Goal: Information Seeking & Learning: Learn about a topic

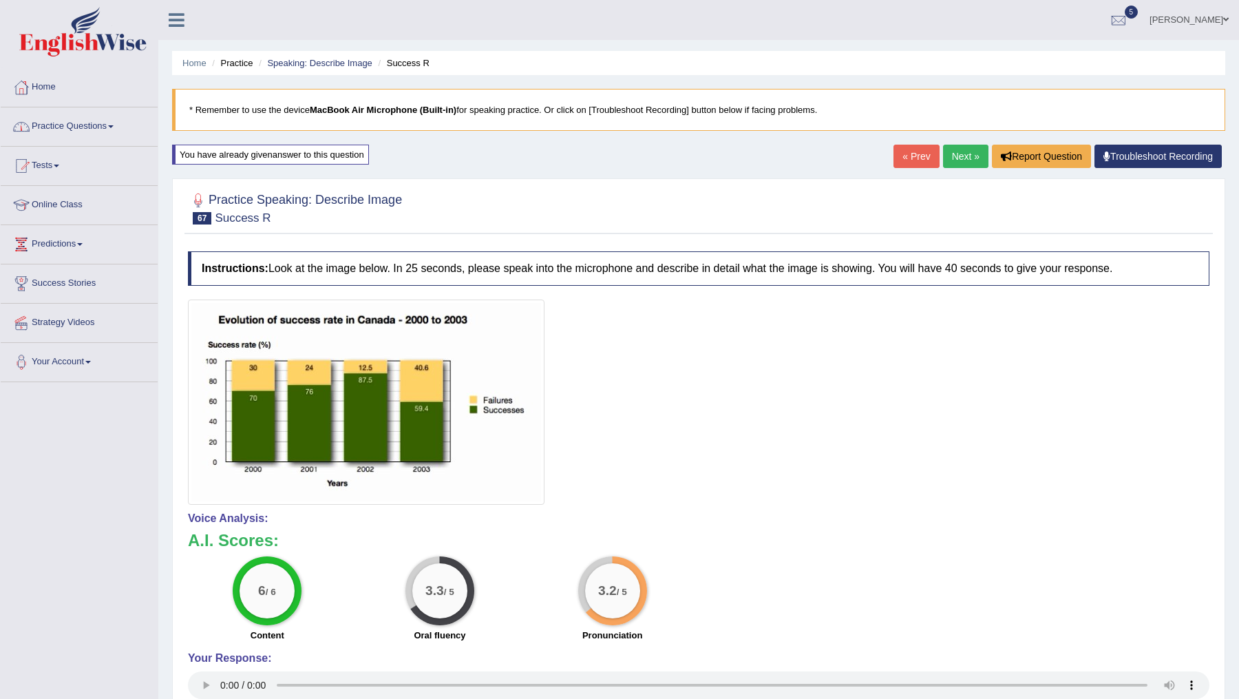
click at [96, 120] on link "Practice Questions" at bounding box center [79, 124] width 157 height 34
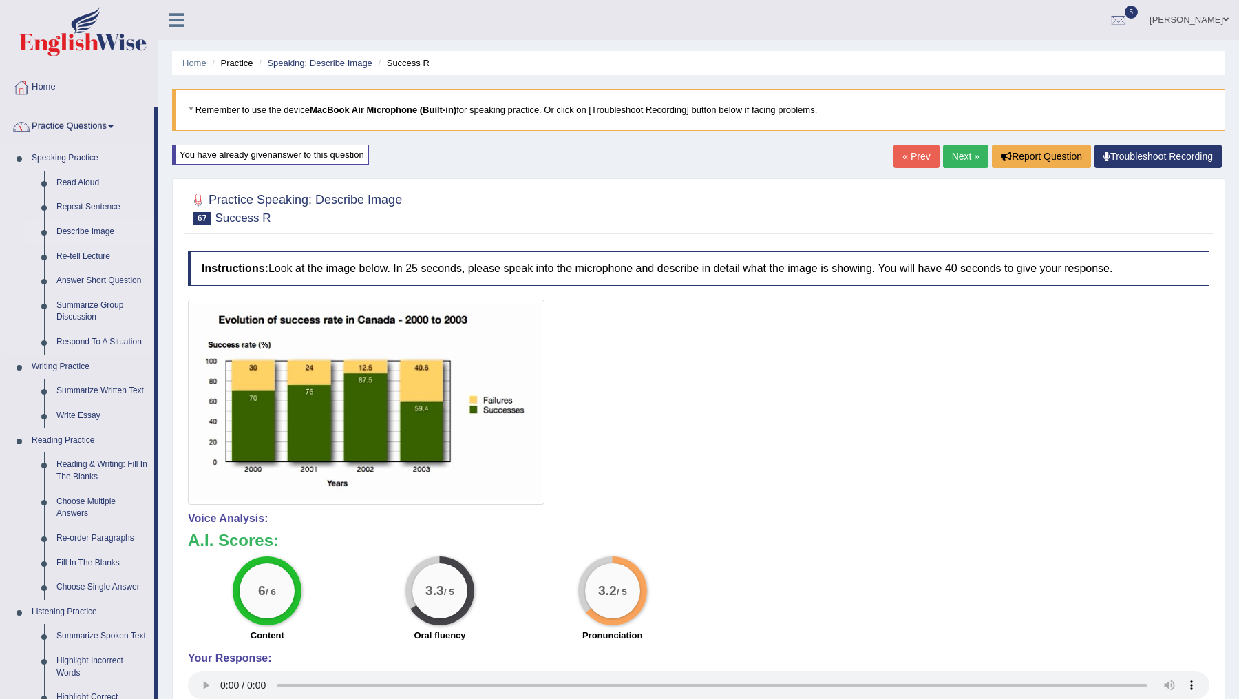
click at [83, 232] on link "Describe Image" at bounding box center [102, 232] width 104 height 25
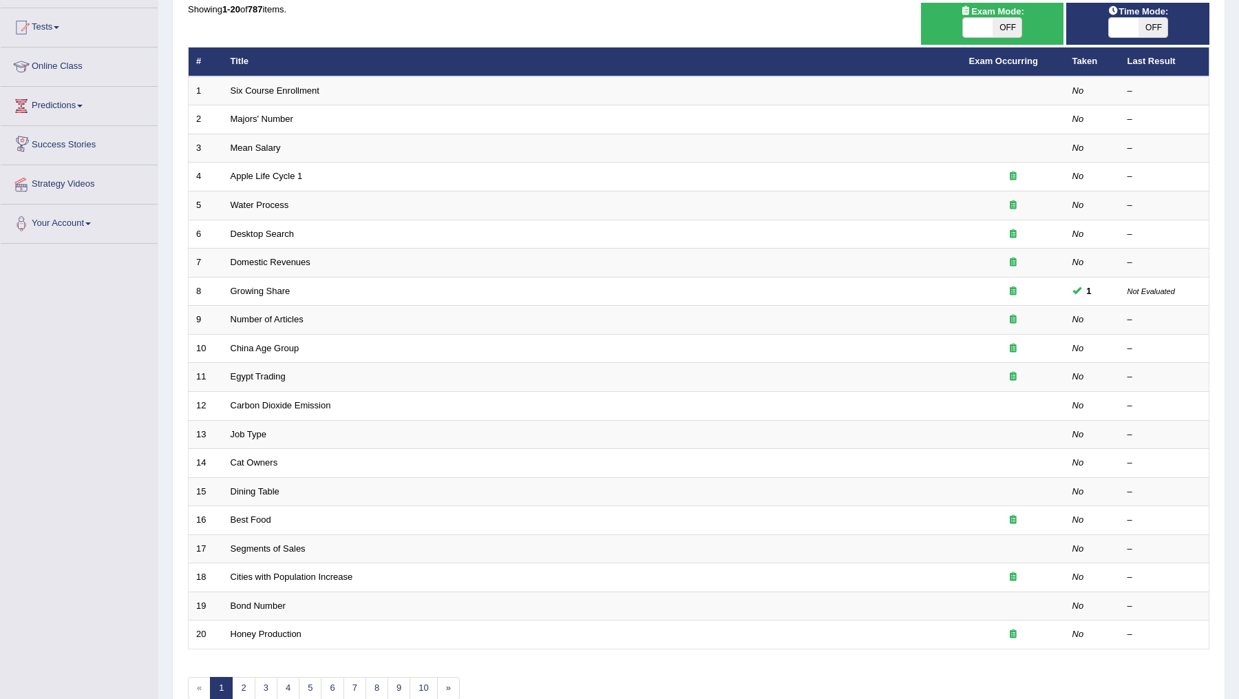
scroll to position [204, 0]
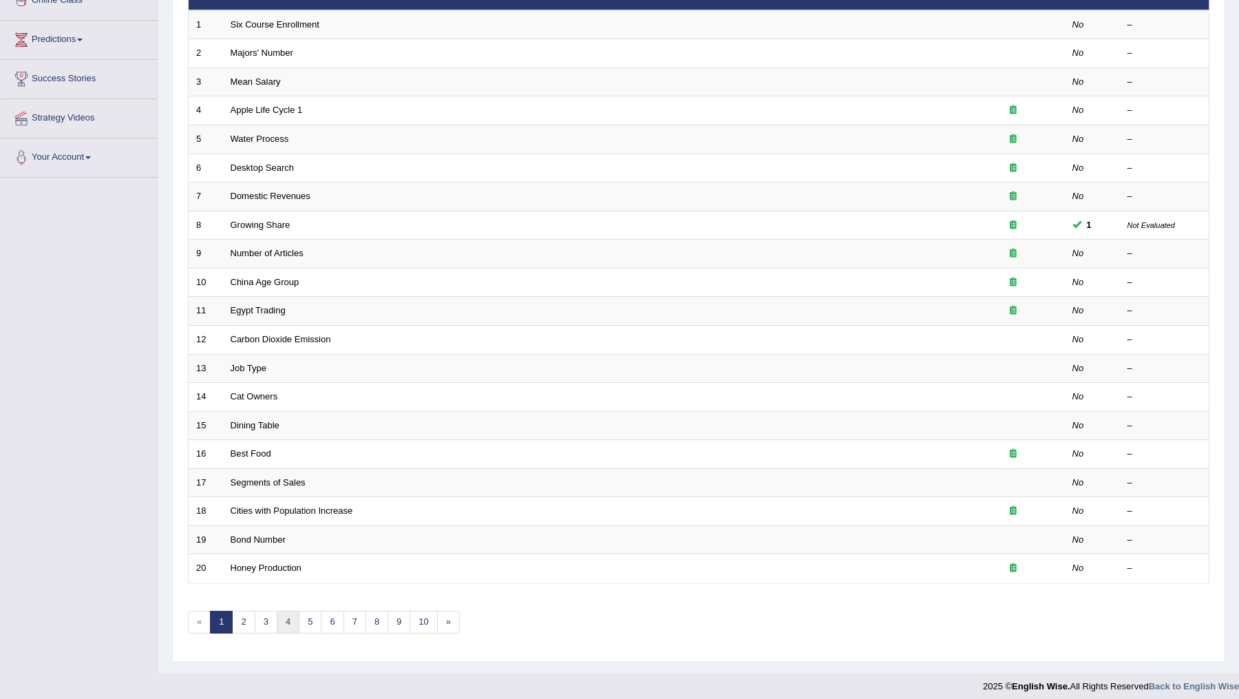
click at [280, 618] on link "4" at bounding box center [288, 622] width 23 height 23
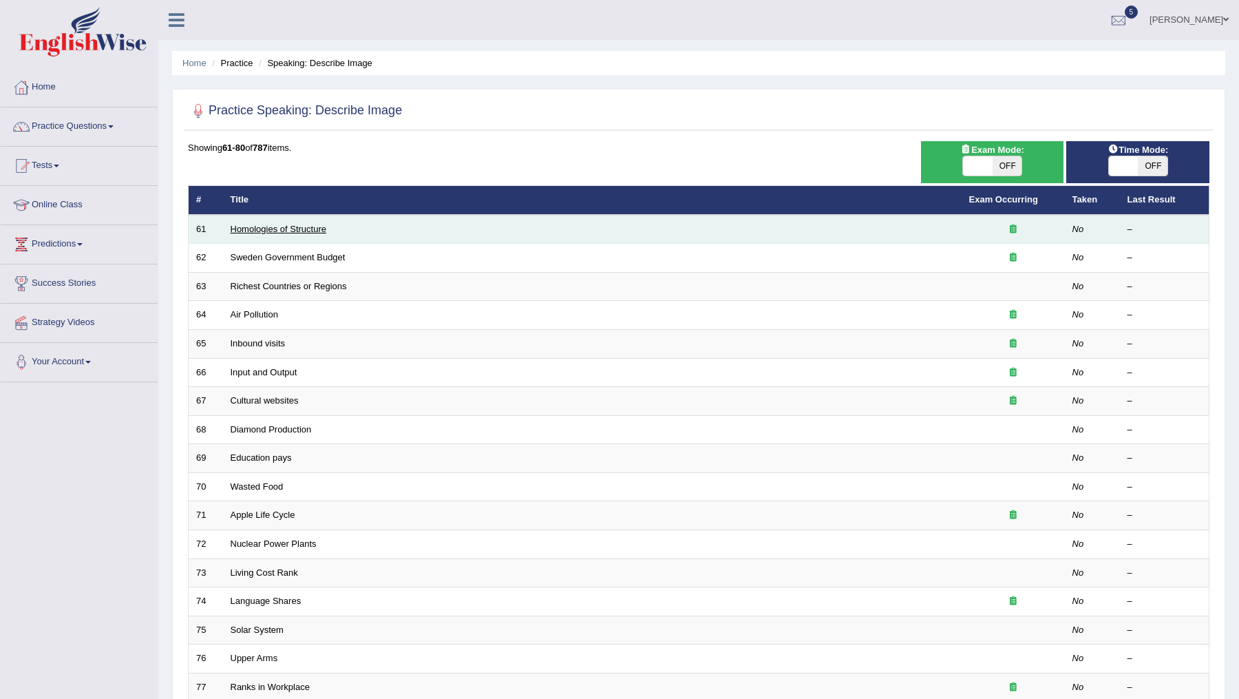
click at [268, 229] on link "Homologies of Structure" at bounding box center [279, 229] width 96 height 10
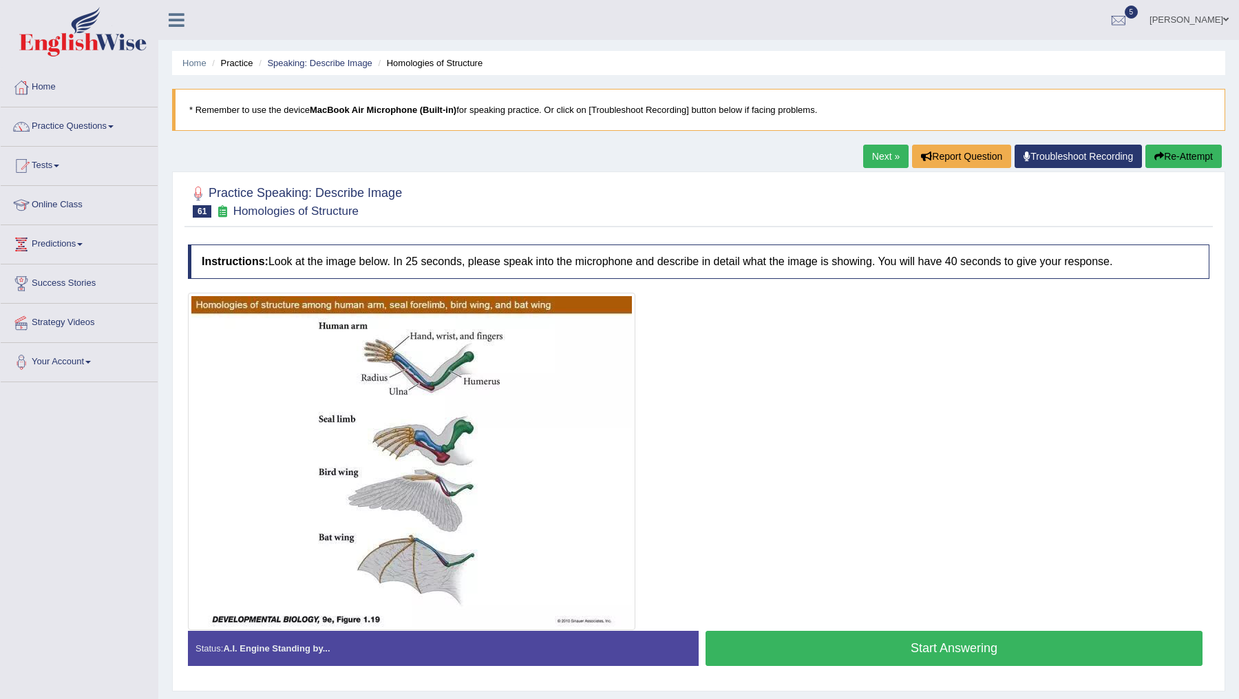
click at [911, 644] on button "Start Answering" at bounding box center [954, 648] width 497 height 35
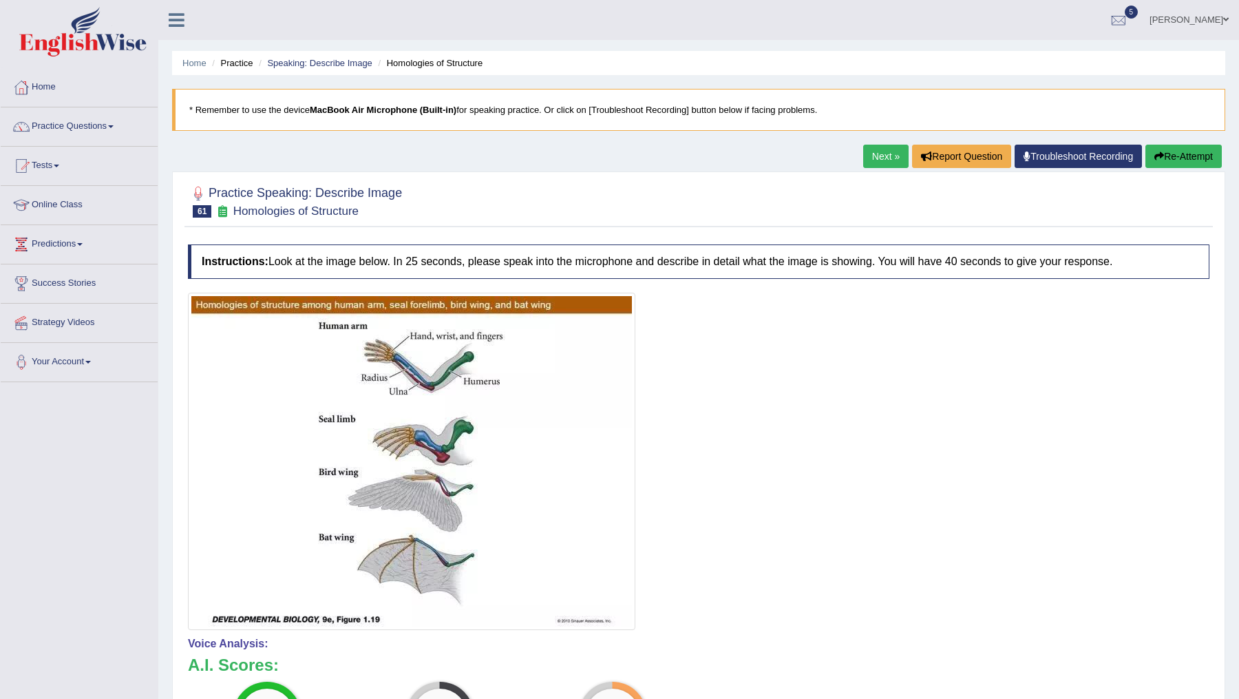
click at [869, 156] on link "Next »" at bounding box center [885, 156] width 45 height 23
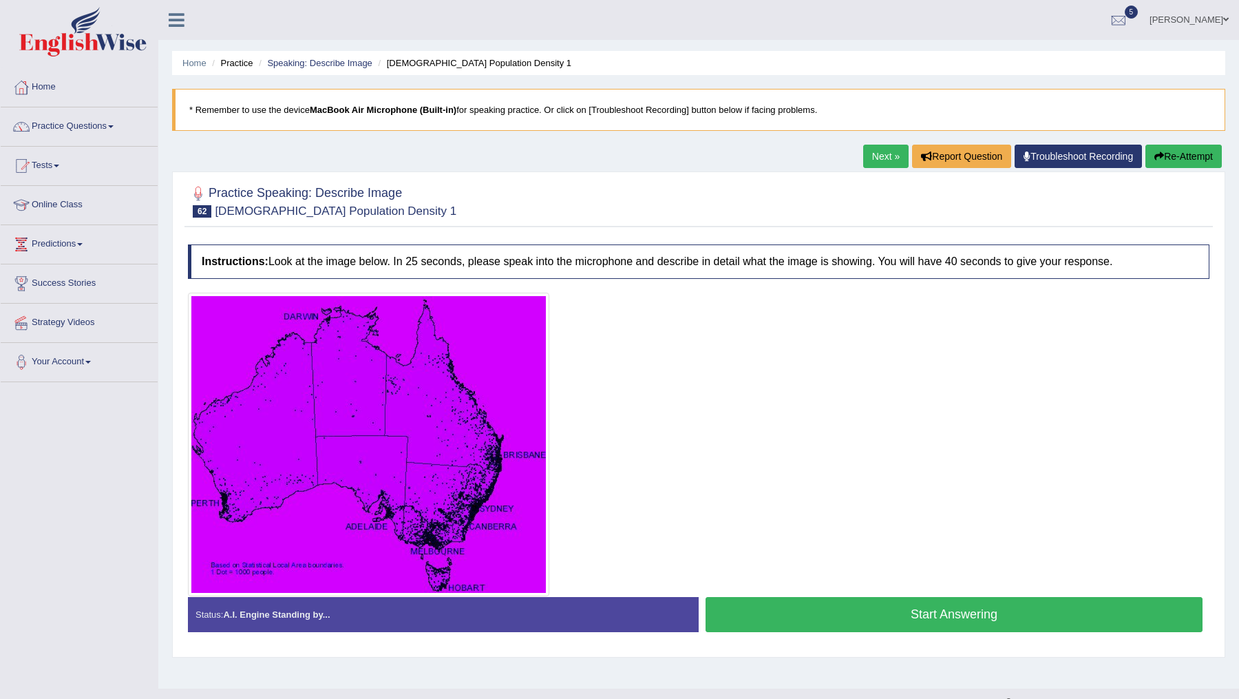
scroll to position [24, 0]
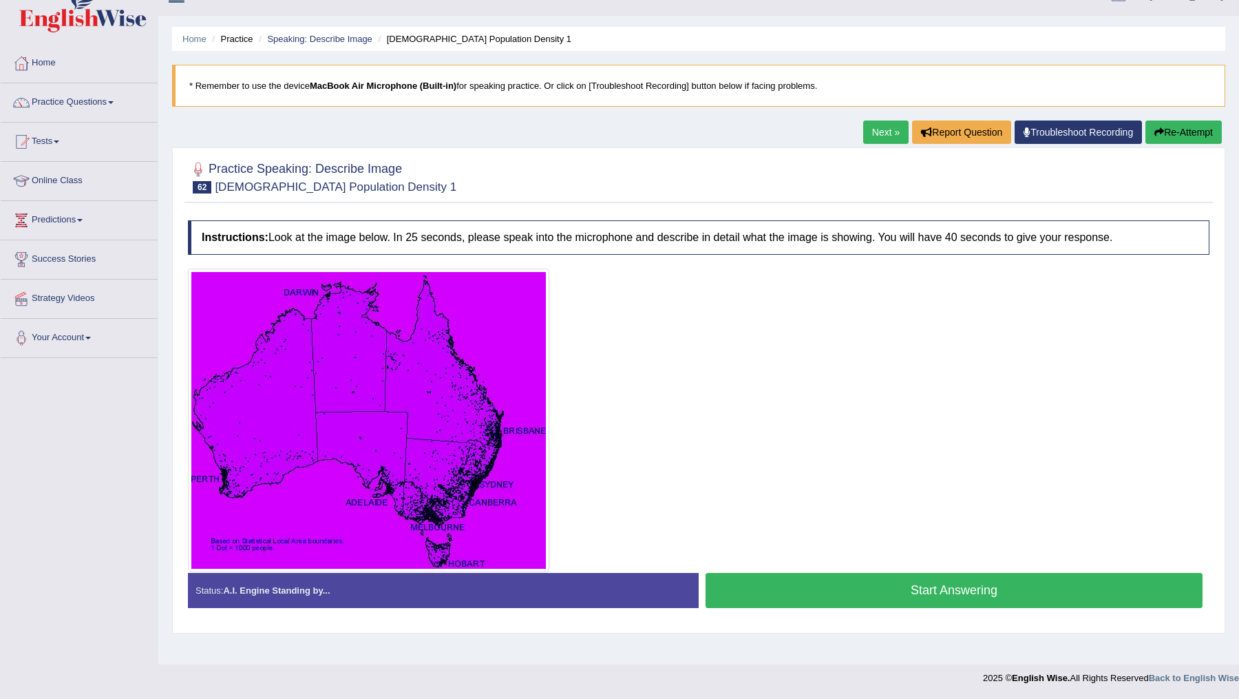
click at [836, 584] on button "Start Answering" at bounding box center [954, 590] width 497 height 35
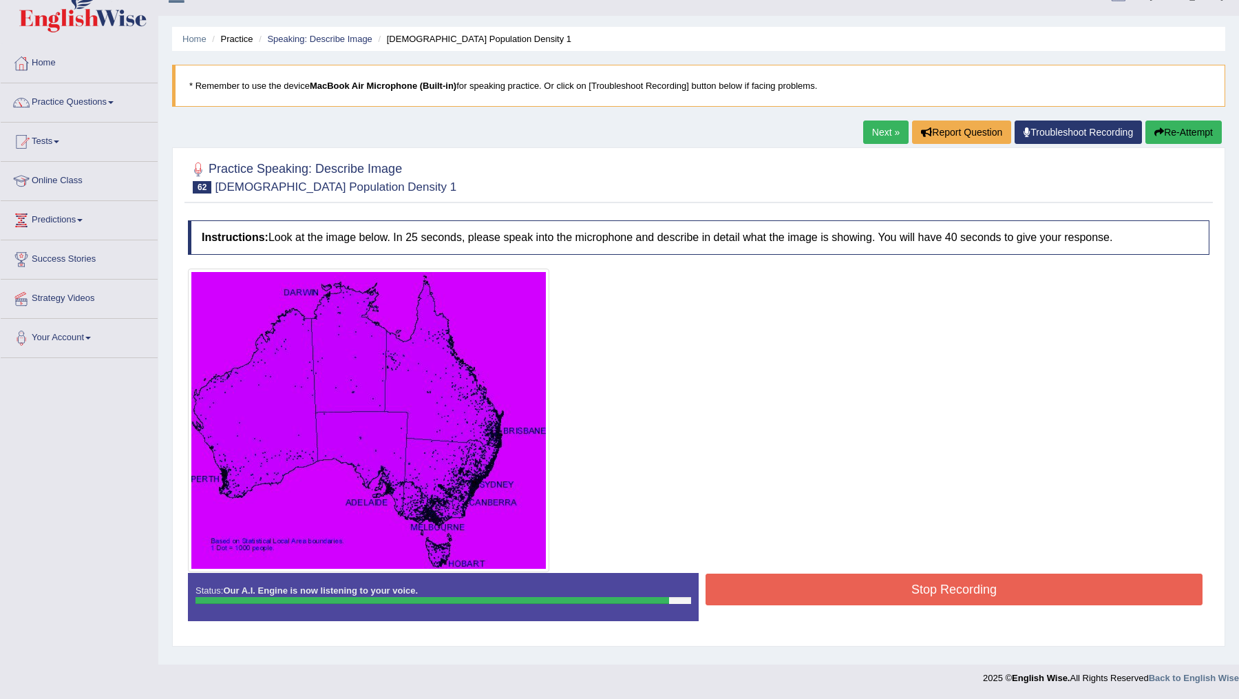
click at [836, 584] on button "Stop Recording" at bounding box center [954, 589] width 497 height 32
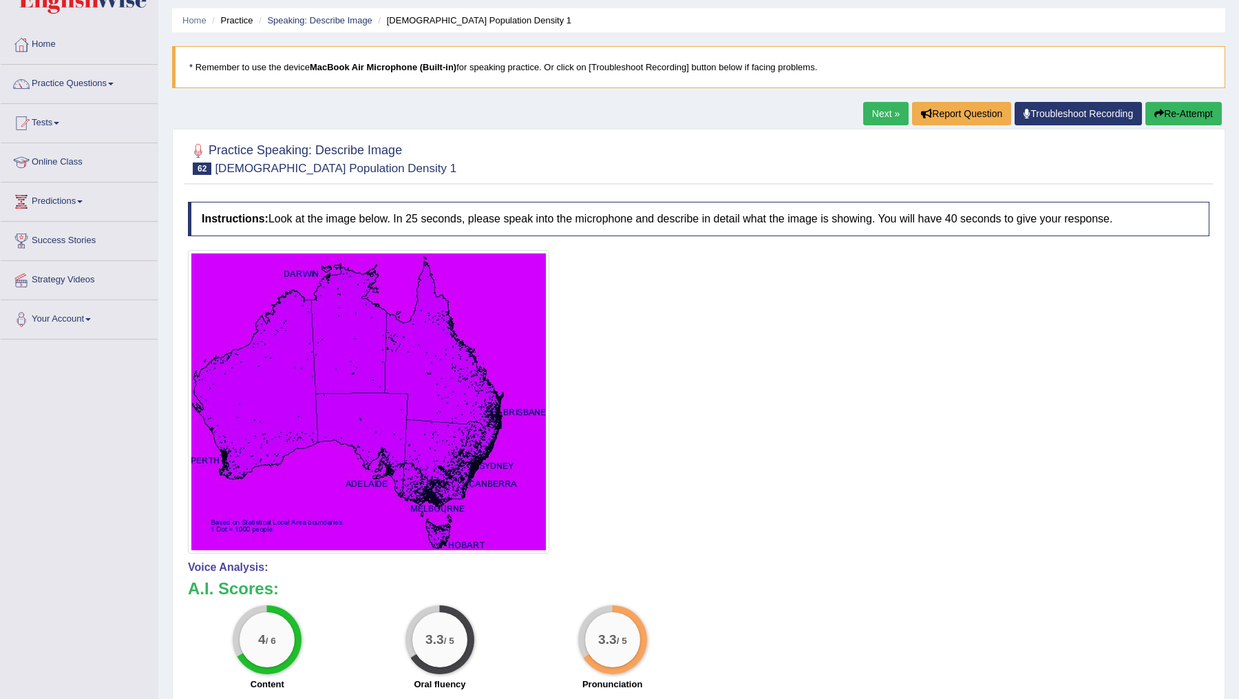
scroll to position [43, 0]
click at [870, 112] on link "Next »" at bounding box center [885, 112] width 45 height 23
